Goal: Task Accomplishment & Management: Complete application form

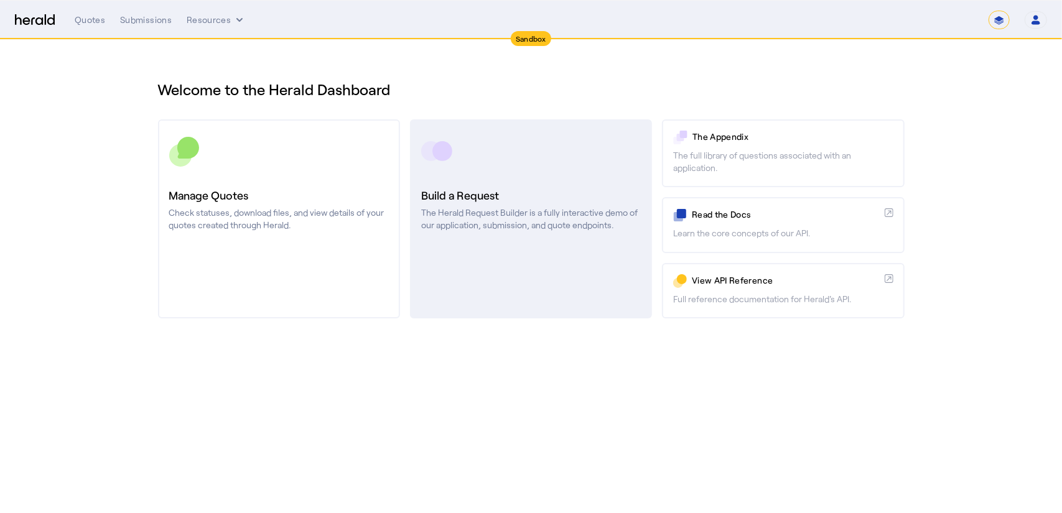
click at [561, 224] on p "The Herald Request Builder is a fully interactive demo of our application, subm…" at bounding box center [531, 218] width 220 height 25
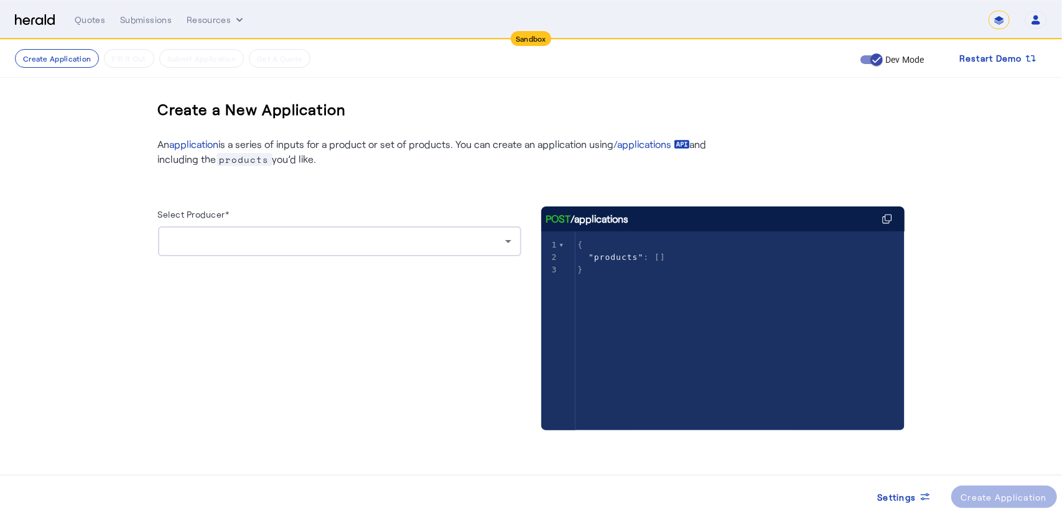
click at [281, 236] on div at bounding box center [336, 241] width 337 height 15
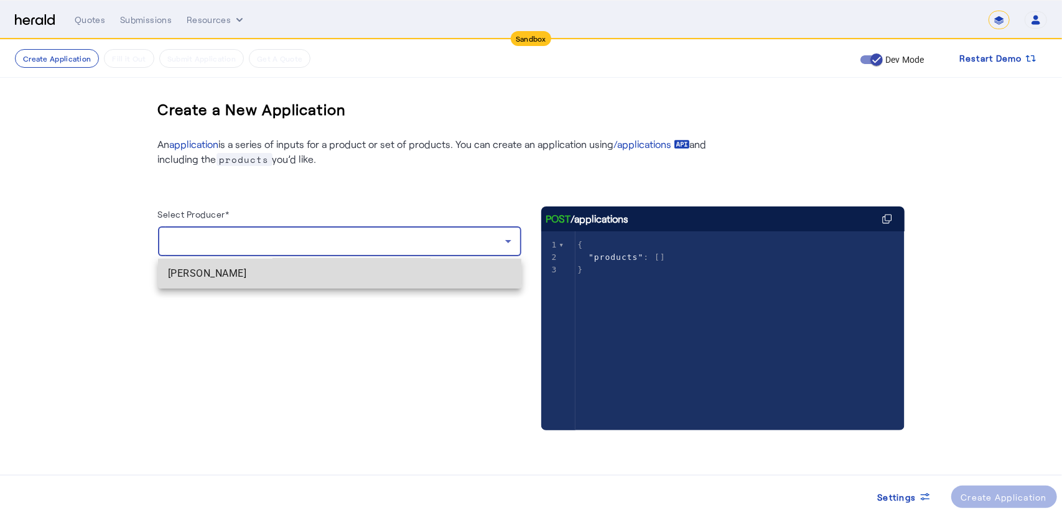
click at [239, 267] on span "[PERSON_NAME]" at bounding box center [339, 273] width 343 height 15
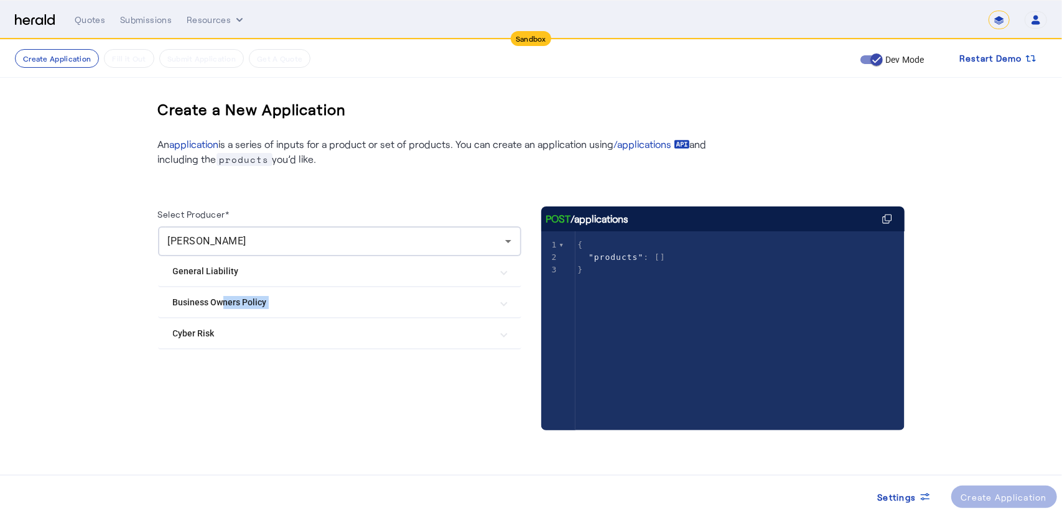
drag, startPoint x: 217, startPoint y: 300, endPoint x: 53, endPoint y: 333, distance: 167.0
click at [53, 333] on create-application-step "Create Application Fill it Out Submit Application Get A Quote Dev Mode Restart …" at bounding box center [531, 272] width 1062 height 465
click at [212, 277] on Liability "General Liability" at bounding box center [332, 271] width 318 height 13
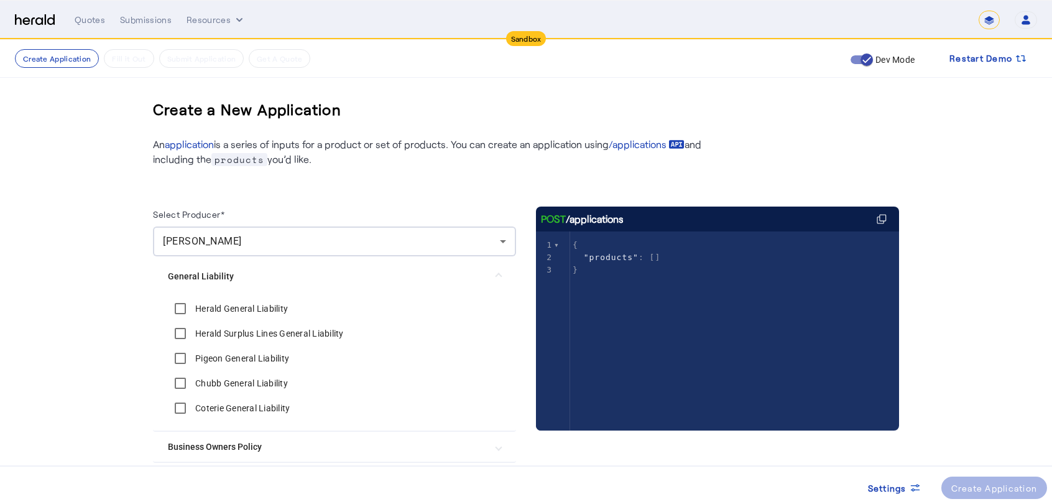
click at [216, 277] on Liability "General Liability" at bounding box center [327, 276] width 318 height 13
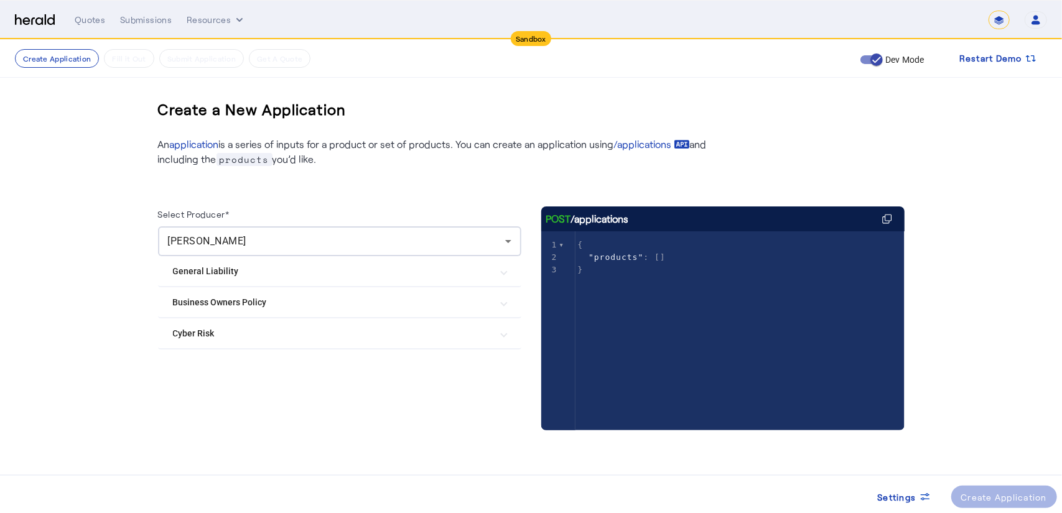
click at [211, 333] on Risk "Cyber Risk" at bounding box center [332, 333] width 318 height 13
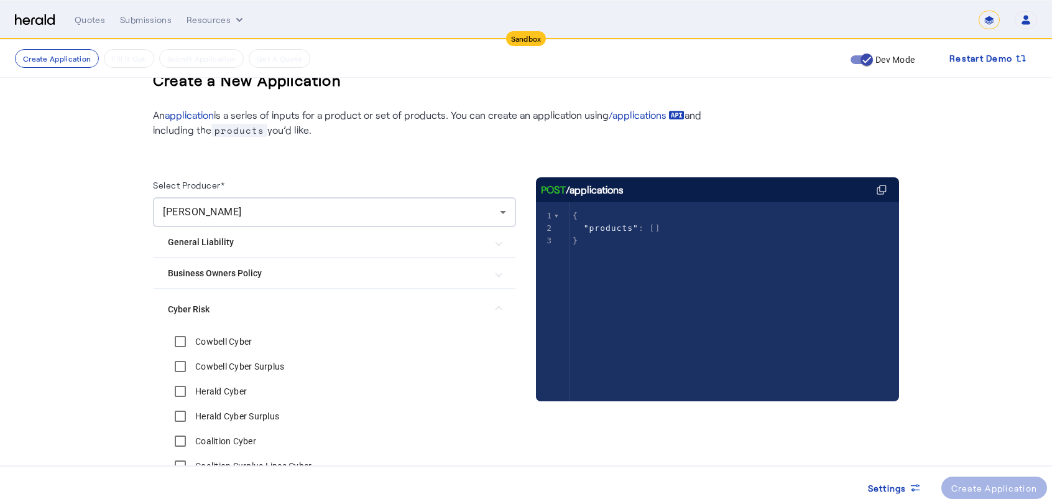
scroll to position [32, 0]
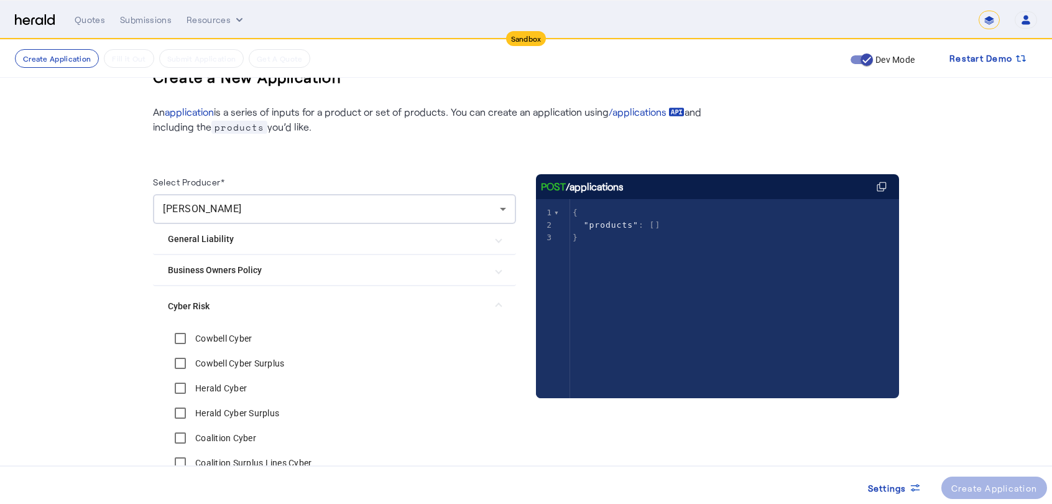
click at [223, 241] on Liability "General Liability" at bounding box center [327, 239] width 318 height 13
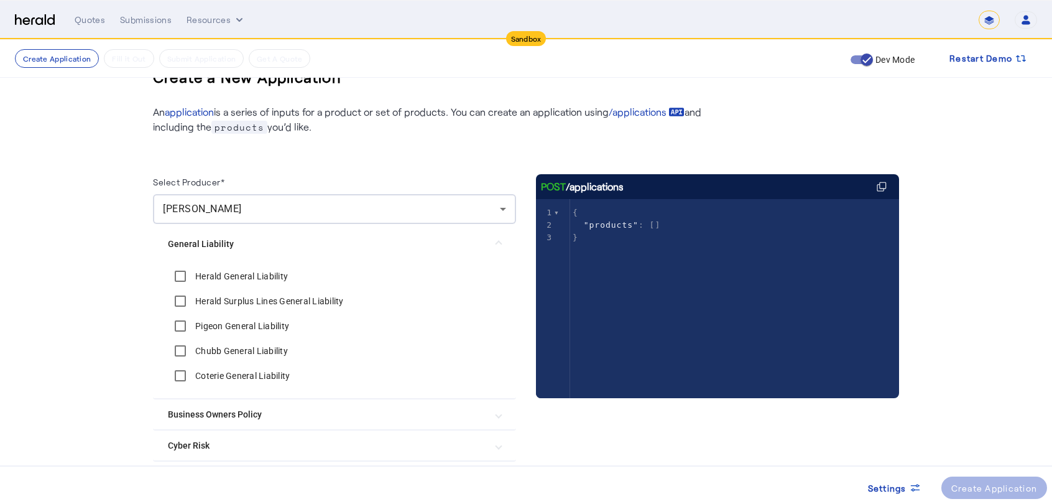
click at [218, 378] on label "Coterie General Liability" at bounding box center [241, 375] width 97 height 12
click at [979, 497] on span at bounding box center [995, 488] width 106 height 30
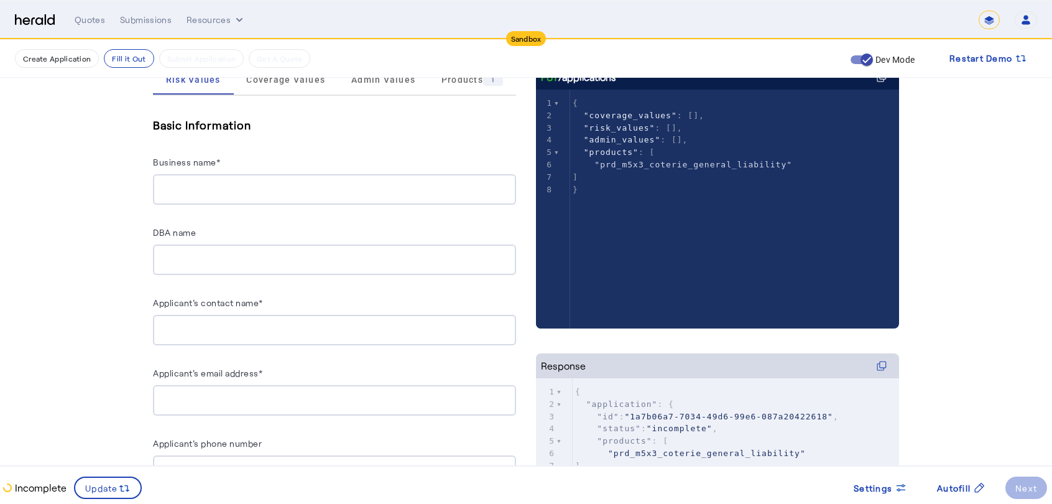
scroll to position [209, 0]
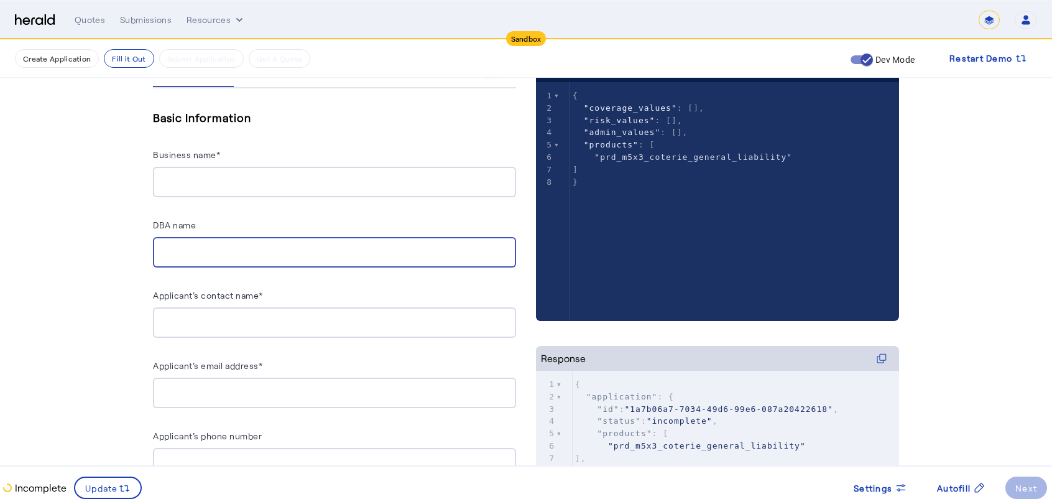
click at [220, 256] on input "DBA name" at bounding box center [334, 252] width 343 height 15
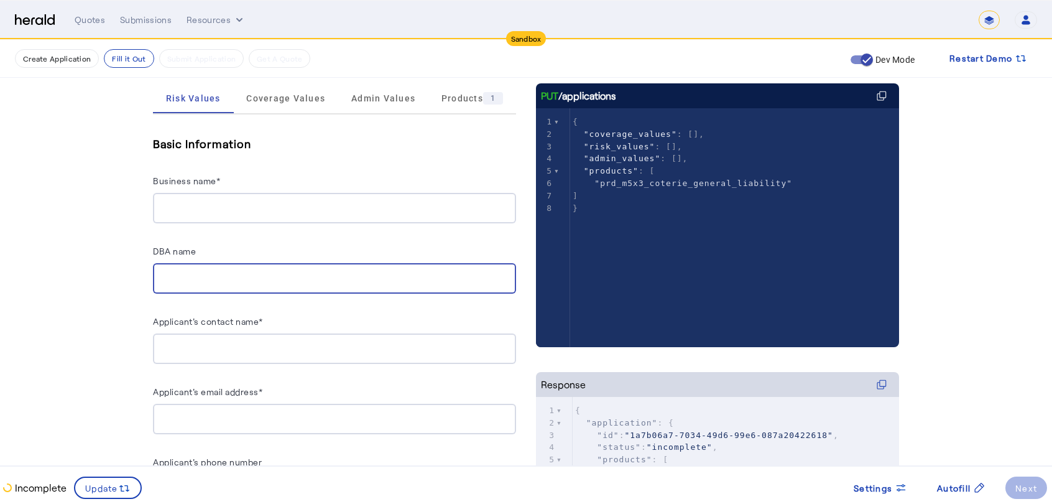
scroll to position [0, 0]
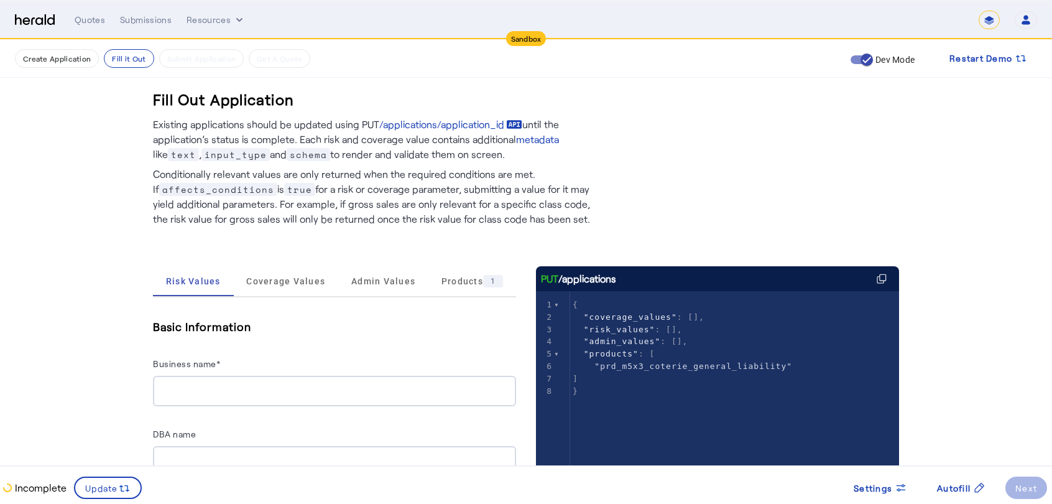
click at [49, 18] on img at bounding box center [35, 20] width 40 height 12
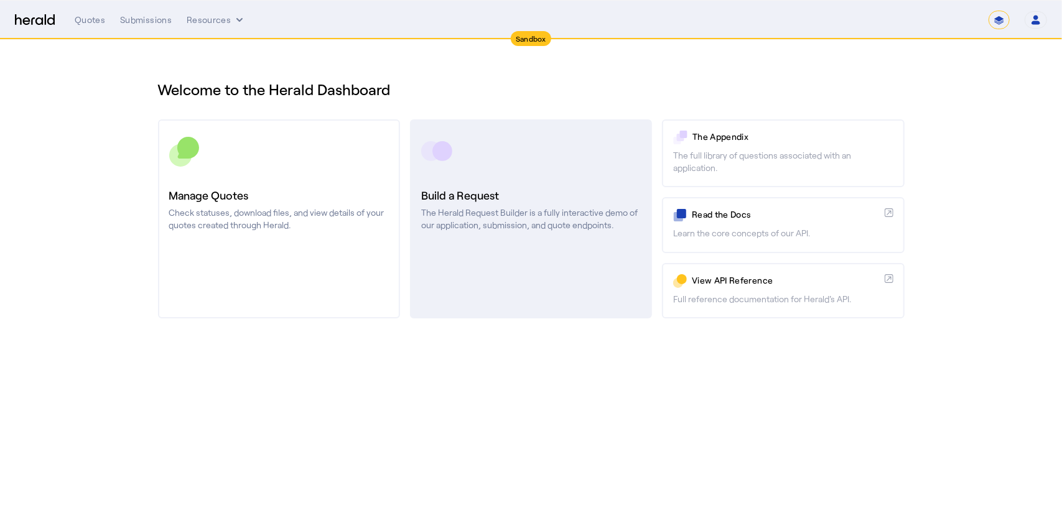
click at [483, 171] on link "Build a Request The Herald Request Builder is a fully interactive demo of our a…" at bounding box center [531, 218] width 242 height 199
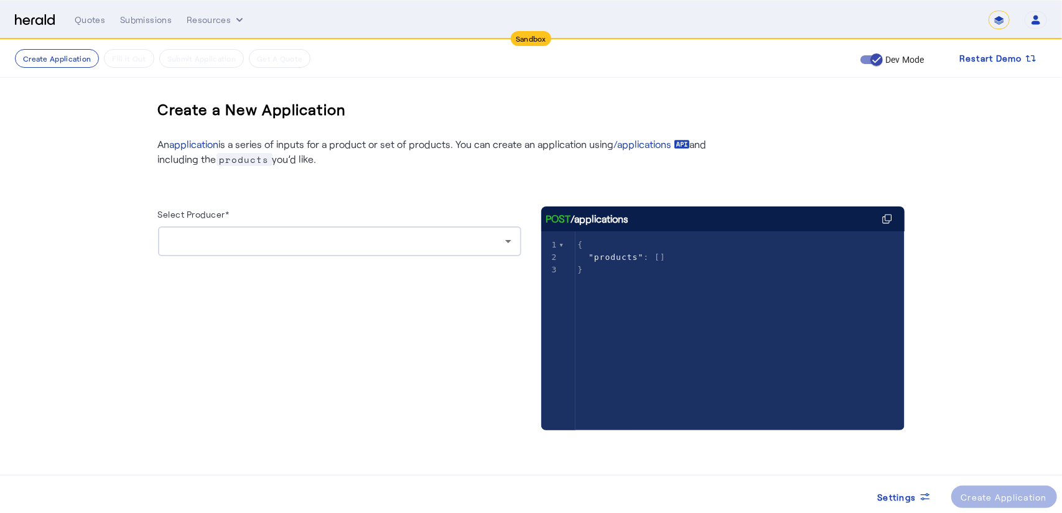
click at [341, 249] on div at bounding box center [339, 241] width 343 height 30
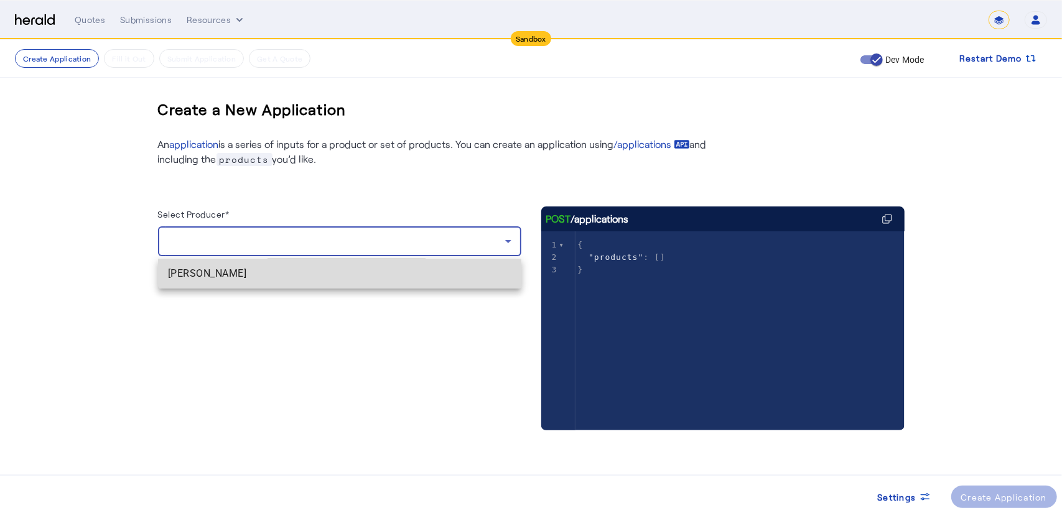
click at [315, 273] on span "[PERSON_NAME]" at bounding box center [339, 273] width 343 height 15
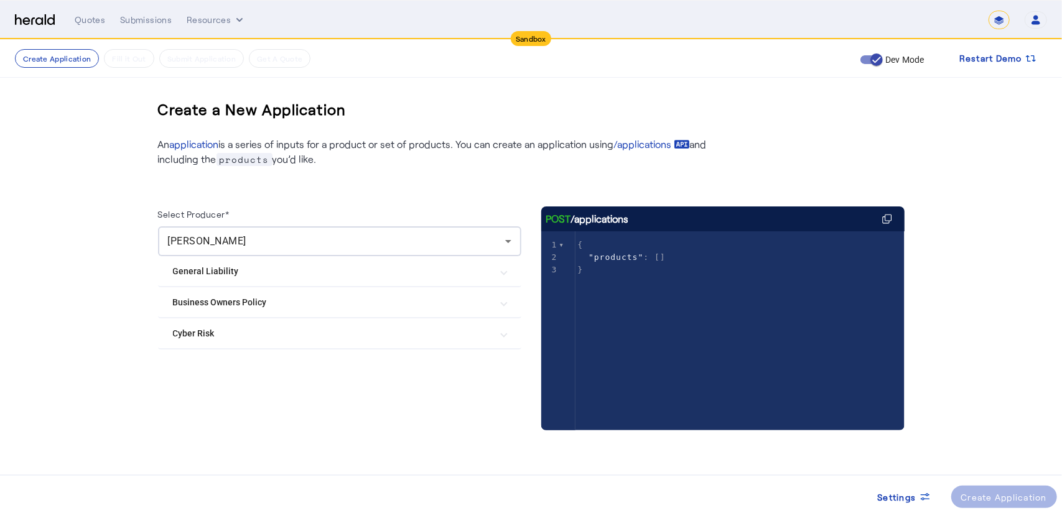
click at [264, 283] on mat-expansion-panel-header "General Liability" at bounding box center [339, 271] width 363 height 30
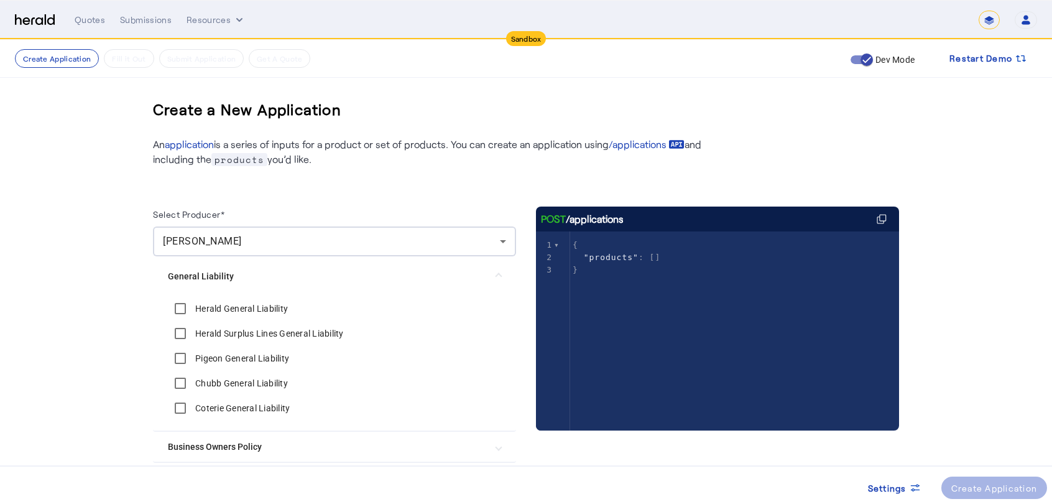
click at [257, 299] on div "Herald General Liability" at bounding box center [228, 308] width 120 height 25
click at [257, 303] on label "Herald General Liability" at bounding box center [240, 308] width 95 height 12
click at [262, 307] on label "Herald General Liability" at bounding box center [240, 308] width 95 height 12
click at [264, 357] on label "Pigeon General Liability" at bounding box center [241, 358] width 96 height 12
click at [991, 482] on div "Create Application" at bounding box center [995, 487] width 86 height 13
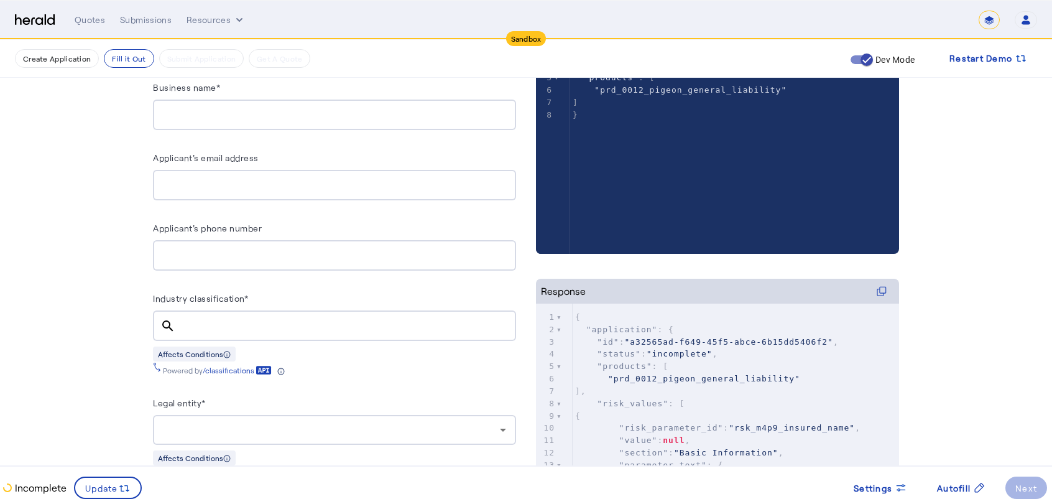
scroll to position [43, 0]
